Goal: Information Seeking & Learning: Learn about a topic

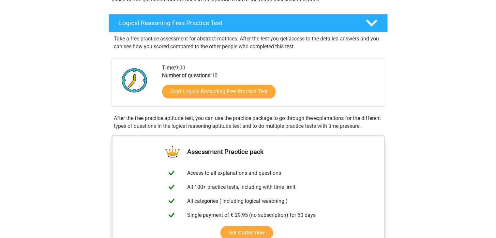
scroll to position [96, 0]
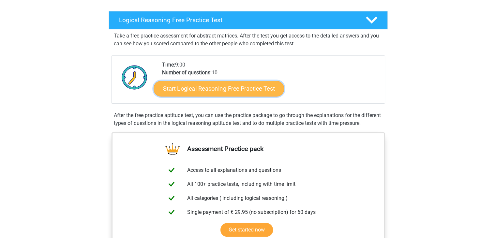
click at [247, 82] on link "Start Logical Reasoning Free Practice Test" at bounding box center [219, 89] width 130 height 16
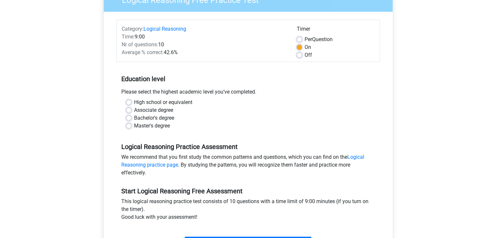
scroll to position [65, 0]
click at [304, 55] on label "Off" at bounding box center [307, 55] width 7 height 8
click at [299, 55] on input "Off" at bounding box center [299, 54] width 5 height 7
radio input "true"
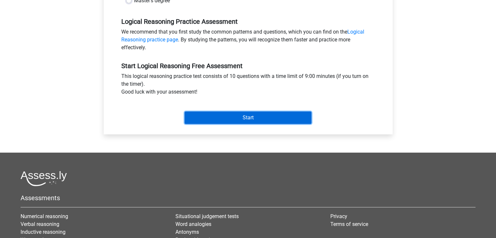
click at [229, 119] on input "Start" at bounding box center [247, 117] width 127 height 12
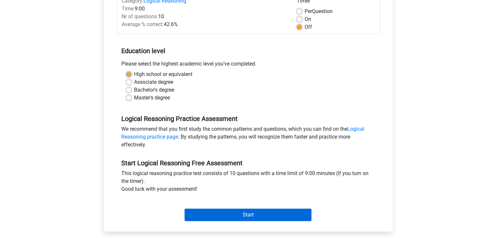
scroll to position [93, 0]
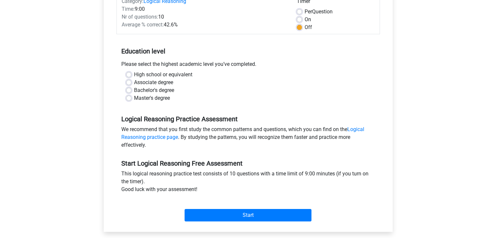
click at [134, 72] on label "High school or equivalent" at bounding box center [163, 75] width 58 height 8
click at [130, 72] on input "High school or equivalent" at bounding box center [128, 74] width 5 height 7
radio input "true"
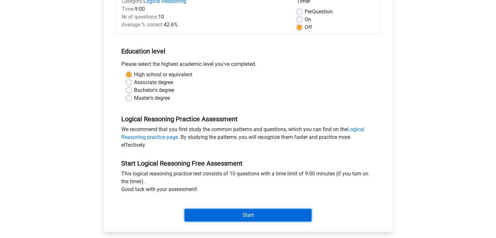
click at [230, 215] on input "Start" at bounding box center [247, 215] width 127 height 12
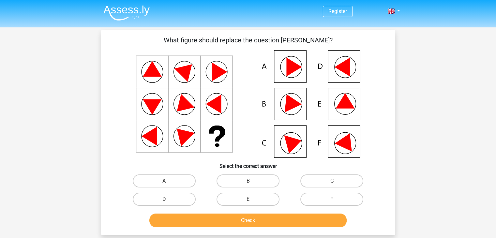
click at [349, 106] on icon at bounding box center [344, 100] width 19 height 15
click at [262, 197] on label "E" at bounding box center [247, 199] width 63 height 13
click at [252, 199] on input "E" at bounding box center [250, 201] width 4 height 4
radio input "true"
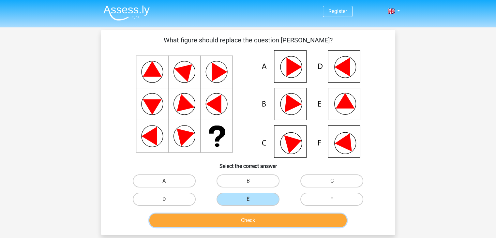
click at [258, 220] on button "Check" at bounding box center [247, 220] width 197 height 14
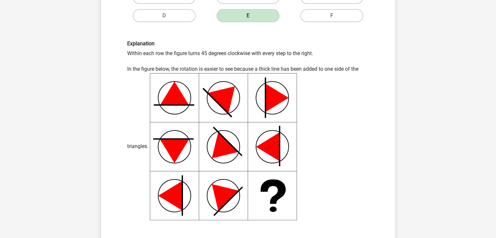
scroll to position [182, 0]
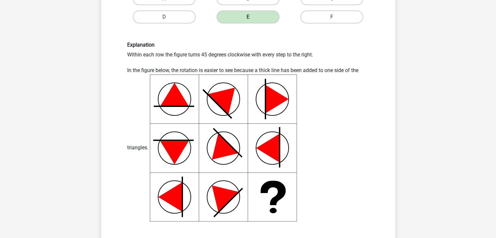
click at [291, 180] on icon at bounding box center [223, 147] width 147 height 147
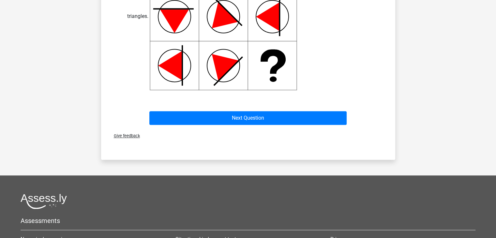
scroll to position [308, 0]
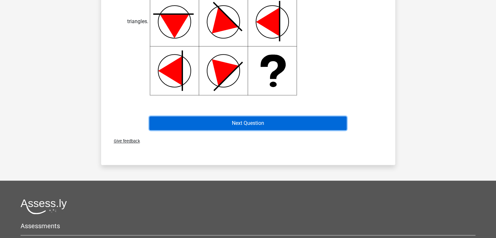
click at [275, 128] on button "Next Question" at bounding box center [247, 123] width 197 height 14
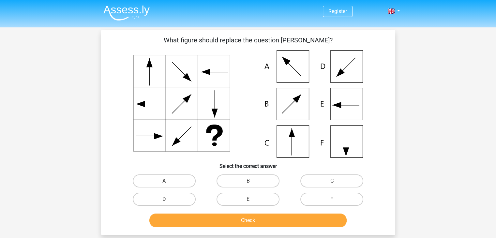
scroll to position [1, 0]
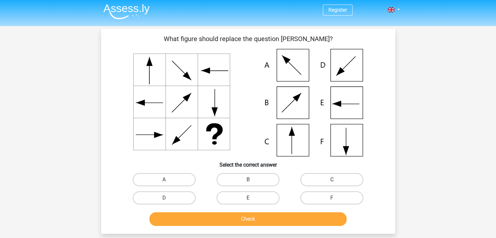
click at [317, 182] on label "C" at bounding box center [331, 179] width 63 height 13
click at [332, 182] on input "C" at bounding box center [334, 182] width 4 height 4
radio input "true"
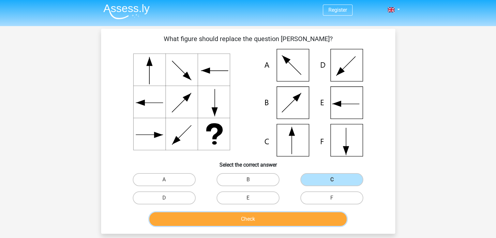
click at [260, 220] on button "Check" at bounding box center [247, 219] width 197 height 14
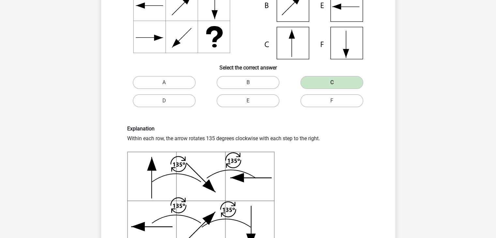
scroll to position [99, 0]
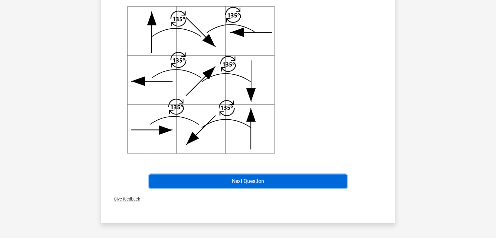
click at [276, 184] on button "Next Question" at bounding box center [247, 181] width 197 height 14
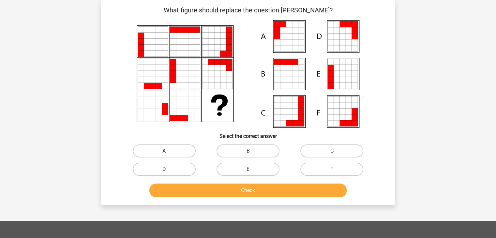
scroll to position [0, 0]
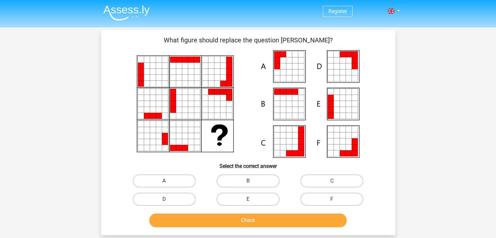
click at [145, 184] on label "A" at bounding box center [164, 180] width 63 height 13
click at [164, 184] on input "A" at bounding box center [166, 183] width 4 height 4
radio input "true"
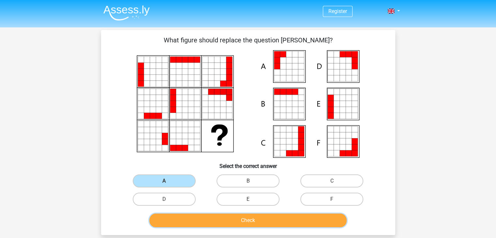
click at [194, 222] on button "Check" at bounding box center [247, 220] width 197 height 14
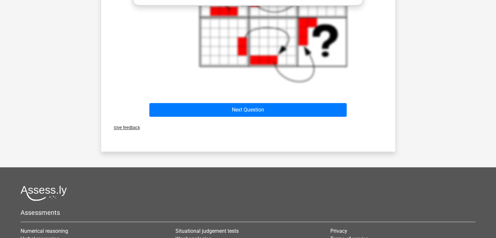
scroll to position [355, 0]
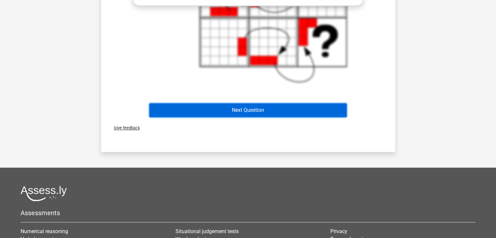
click at [267, 109] on button "Next Question" at bounding box center [247, 110] width 197 height 14
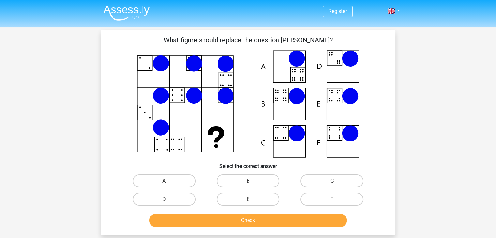
scroll to position [0, 0]
click at [218, 183] on label "B" at bounding box center [247, 180] width 63 height 13
click at [248, 183] on input "B" at bounding box center [250, 183] width 4 height 4
radio input "true"
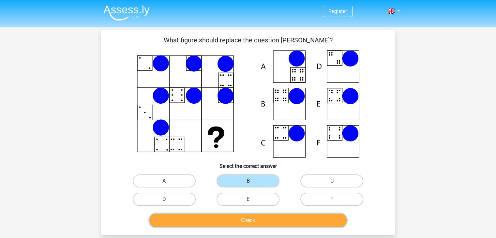
click at [211, 221] on button "Check" at bounding box center [247, 220] width 197 height 14
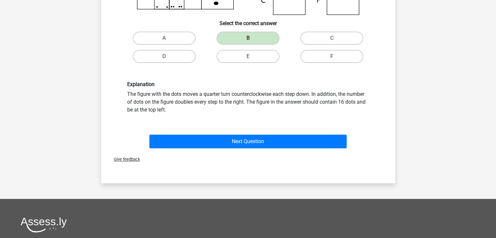
scroll to position [142, 0]
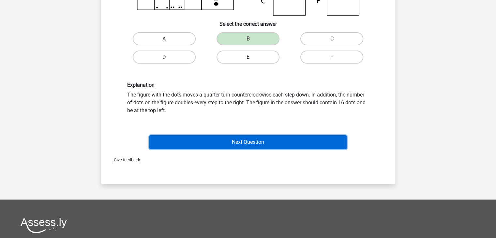
click at [239, 144] on button "Next Question" at bounding box center [247, 142] width 197 height 14
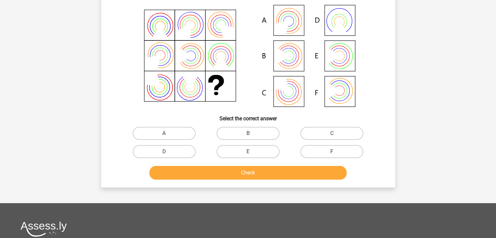
scroll to position [30, 0]
